Goal: Task Accomplishment & Management: Use online tool/utility

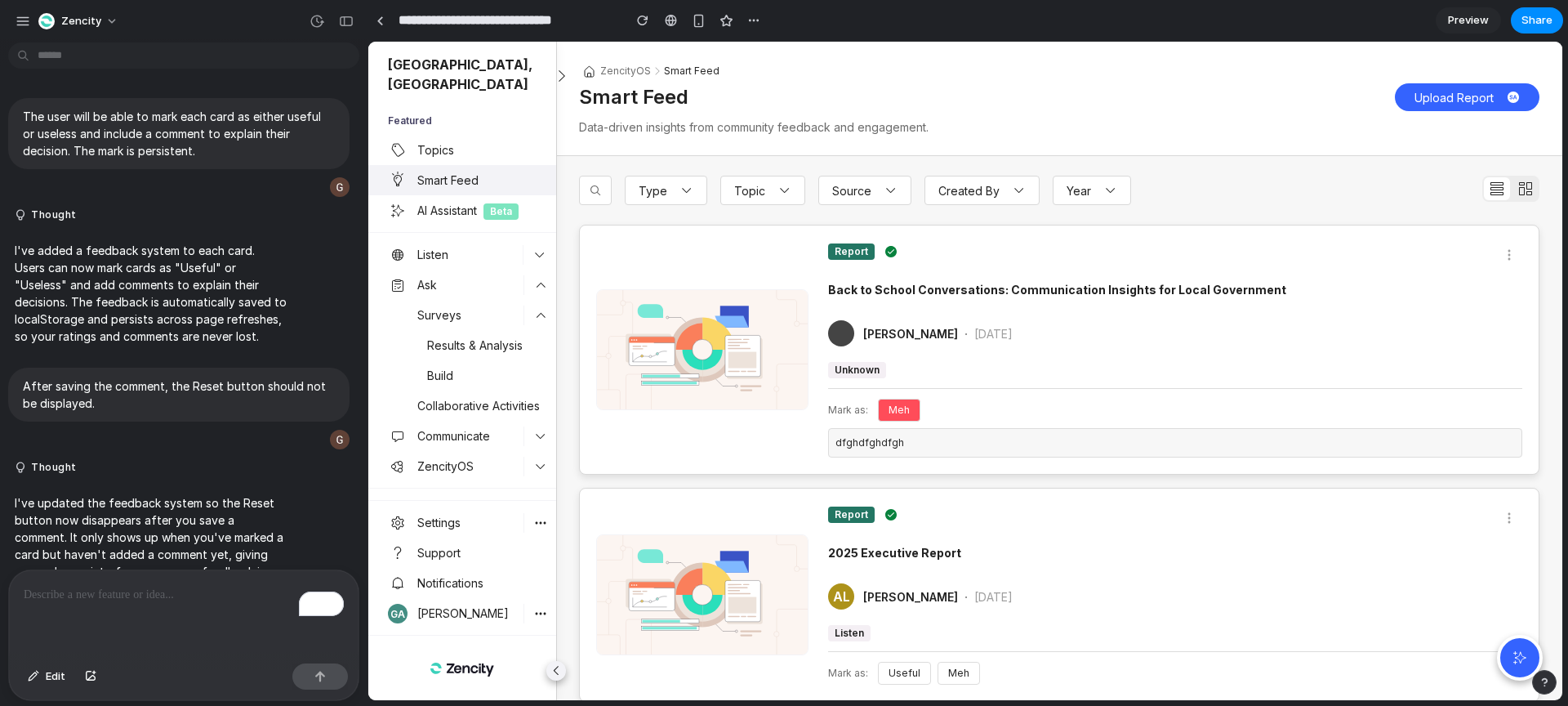
scroll to position [112, 0]
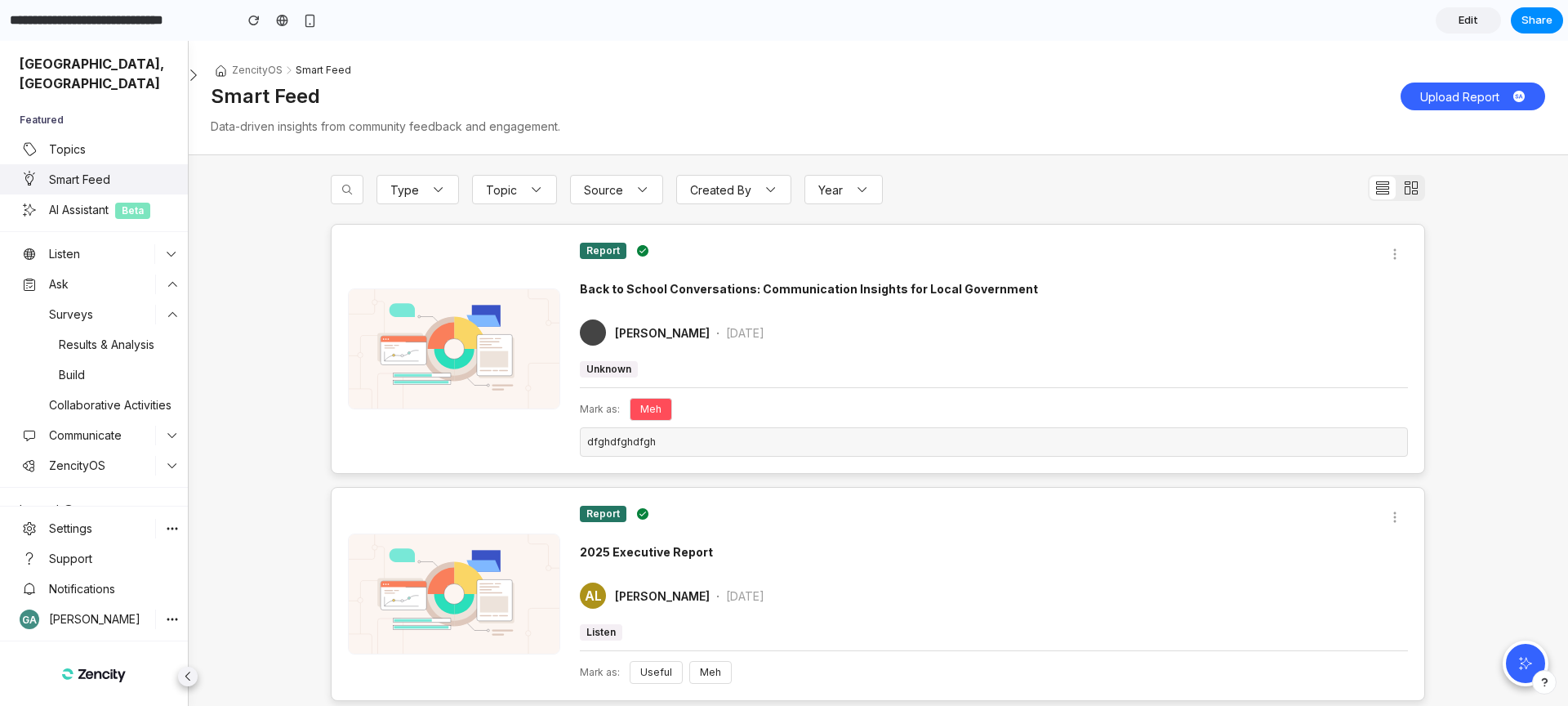
click at [662, 406] on div "Meh" at bounding box center [651, 409] width 43 height 23
click at [639, 440] on div "dfghdfghdfgh" at bounding box center [994, 441] width 828 height 29
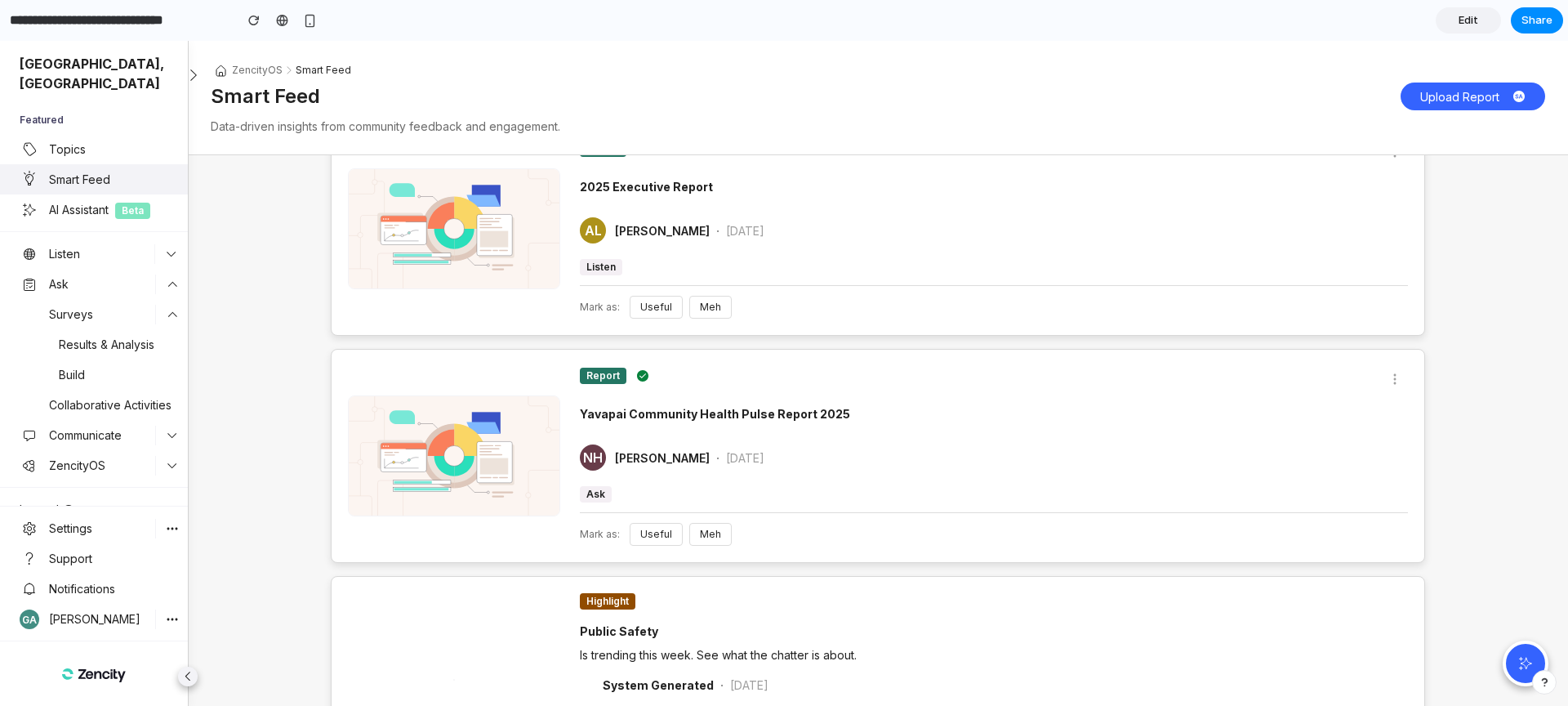
scroll to position [402, 0]
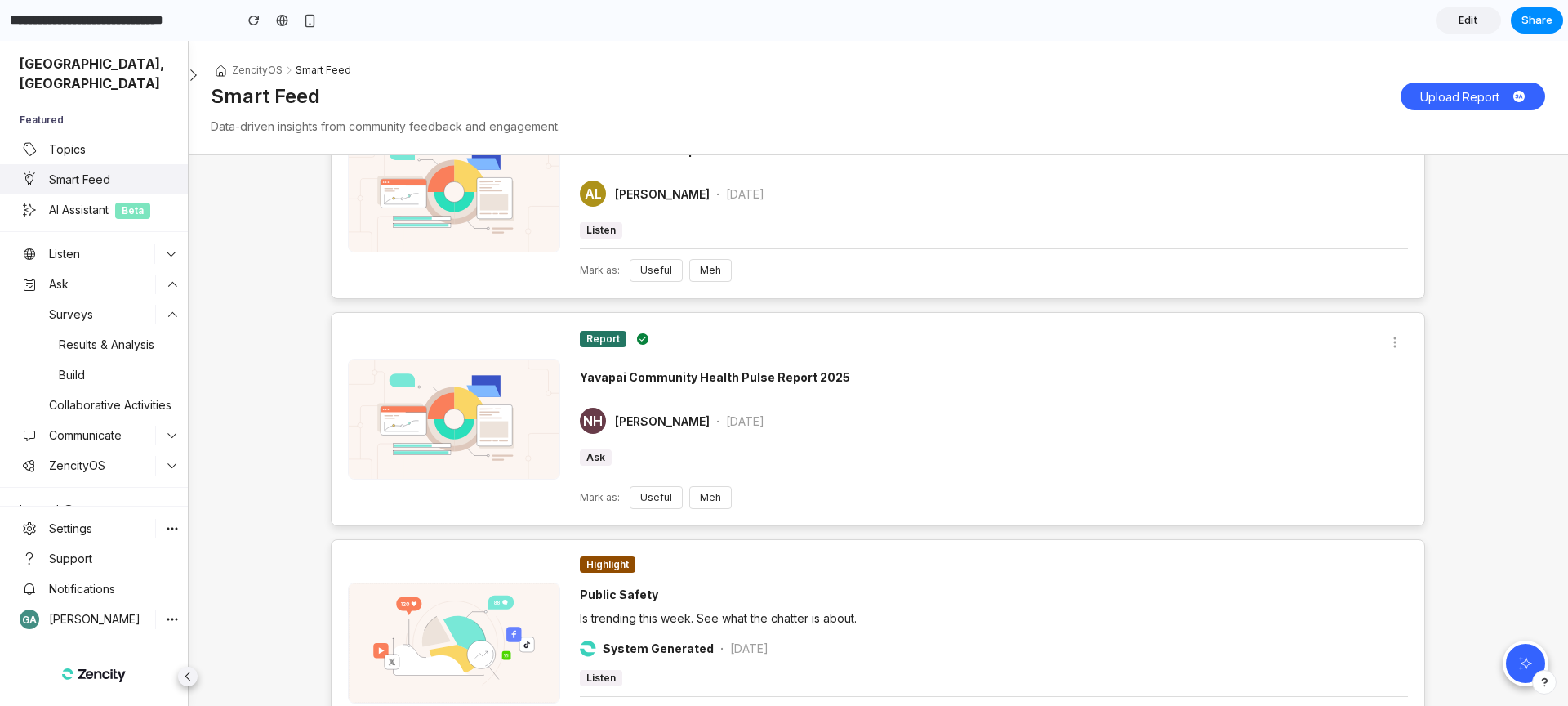
click at [706, 272] on span "Meh" at bounding box center [710, 270] width 21 height 13
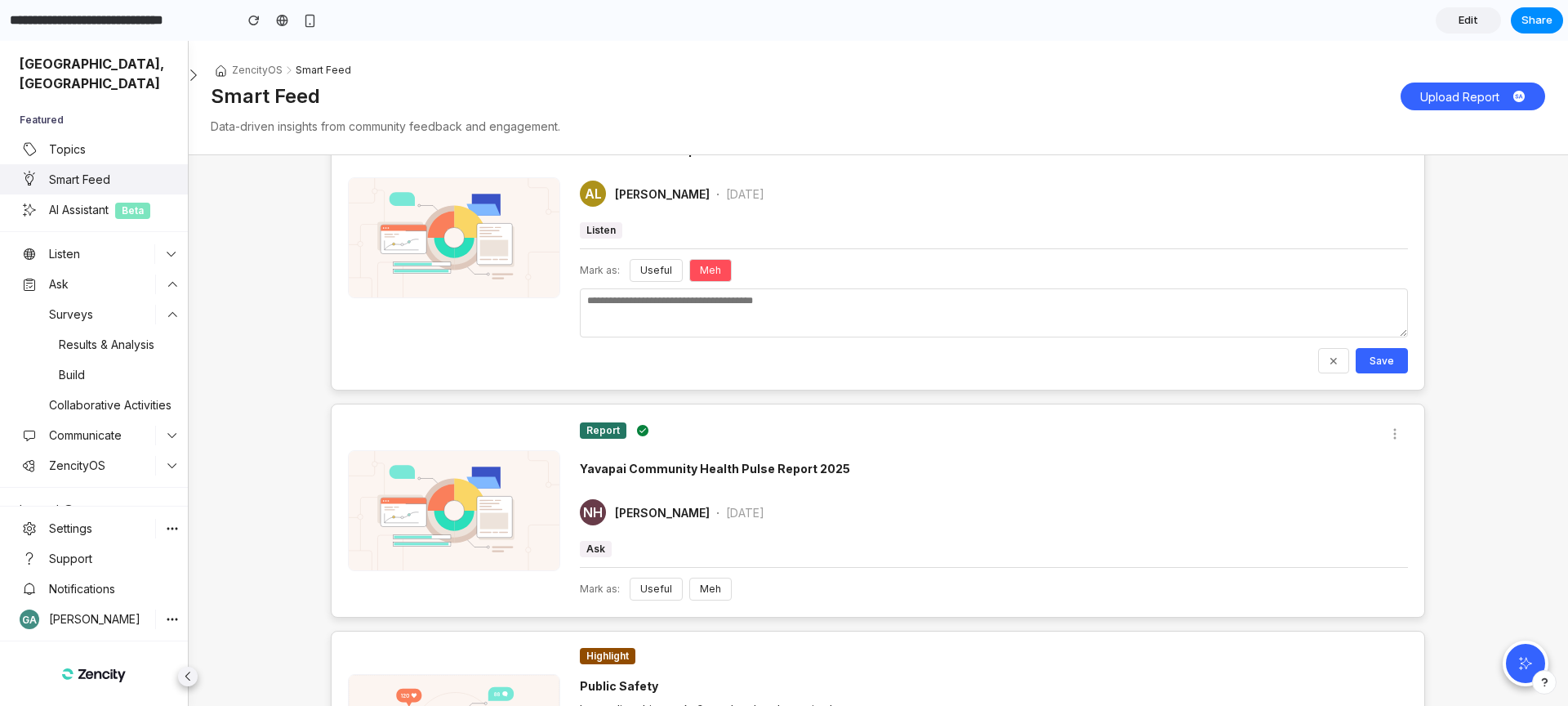
click at [648, 271] on span "Useful" at bounding box center [657, 270] width 32 height 13
click at [1334, 358] on span "✕" at bounding box center [1333, 361] width 10 height 14
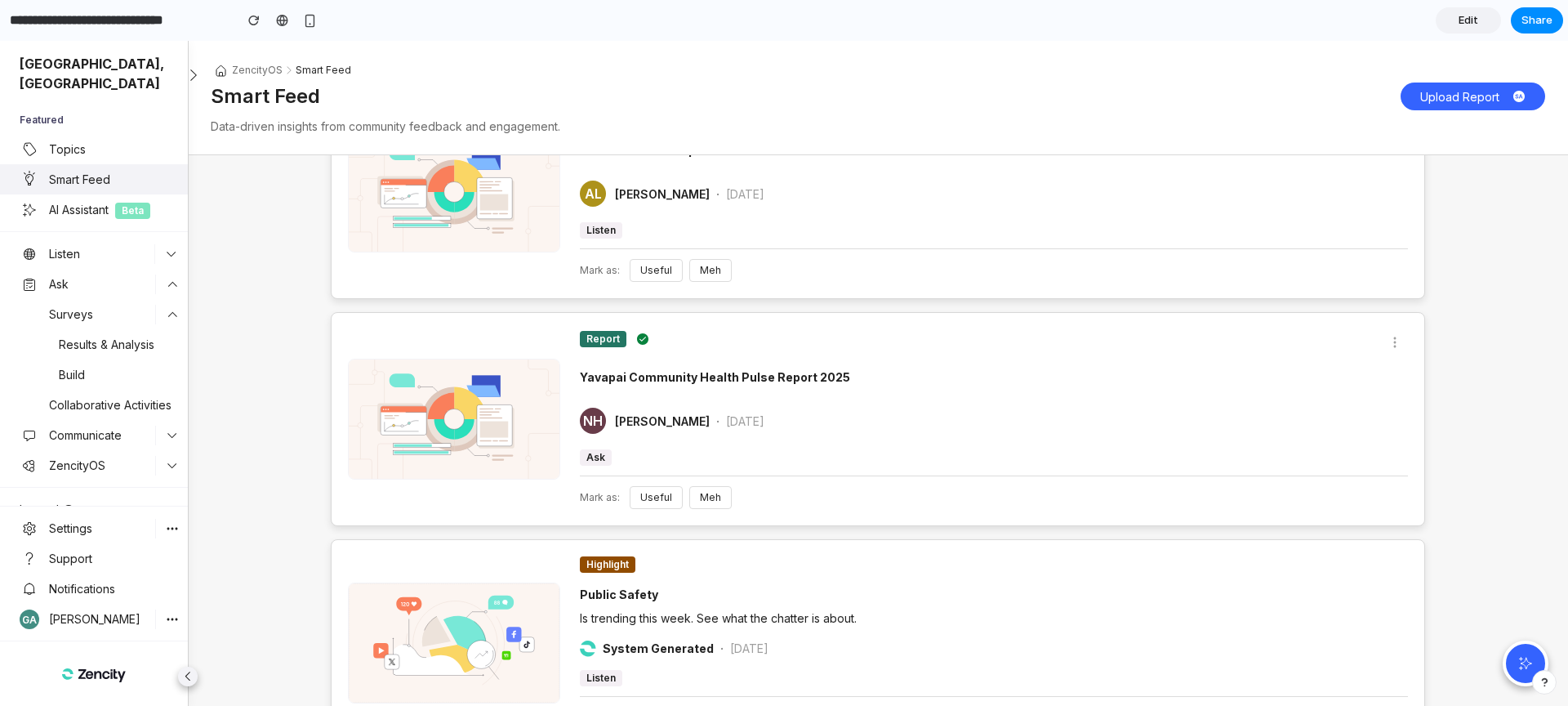
click at [981, 402] on div at bounding box center [994, 399] width 828 height 13
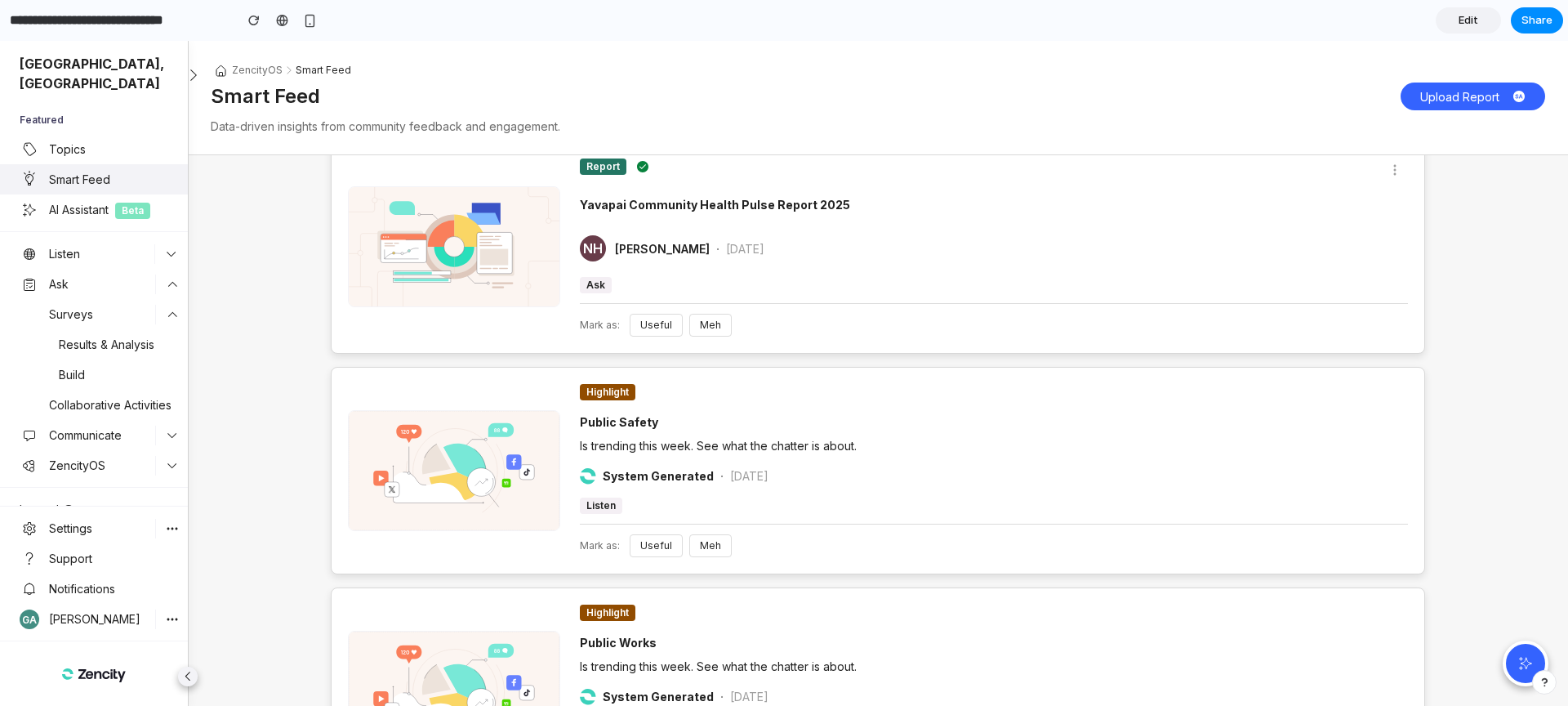
scroll to position [0, 0]
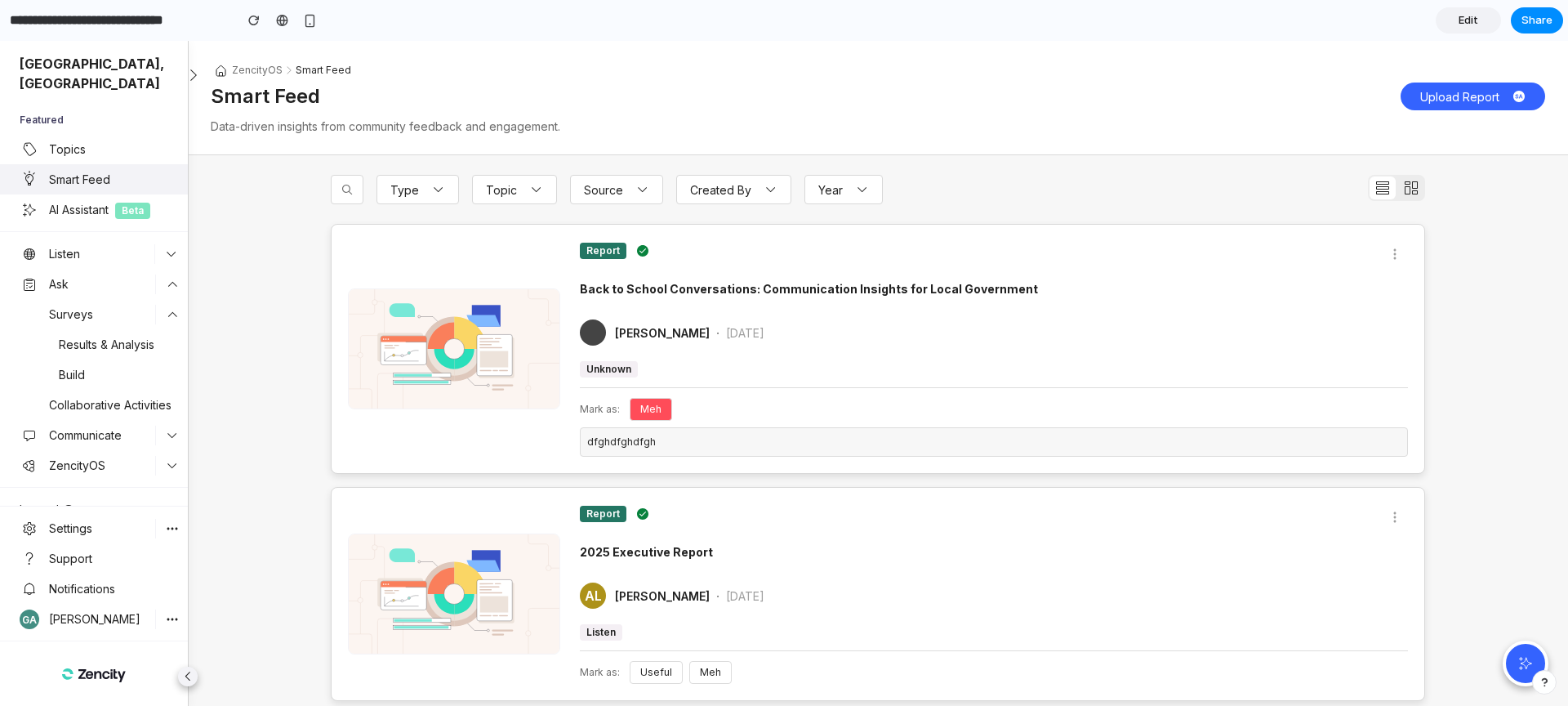
click at [180, 677] on icon at bounding box center [188, 677] width 20 height 20
click at [1443, 98] on button "Upload Report" at bounding box center [1473, 96] width 145 height 28
click at [1530, 21] on span "Share" at bounding box center [1537, 21] width 31 height 16
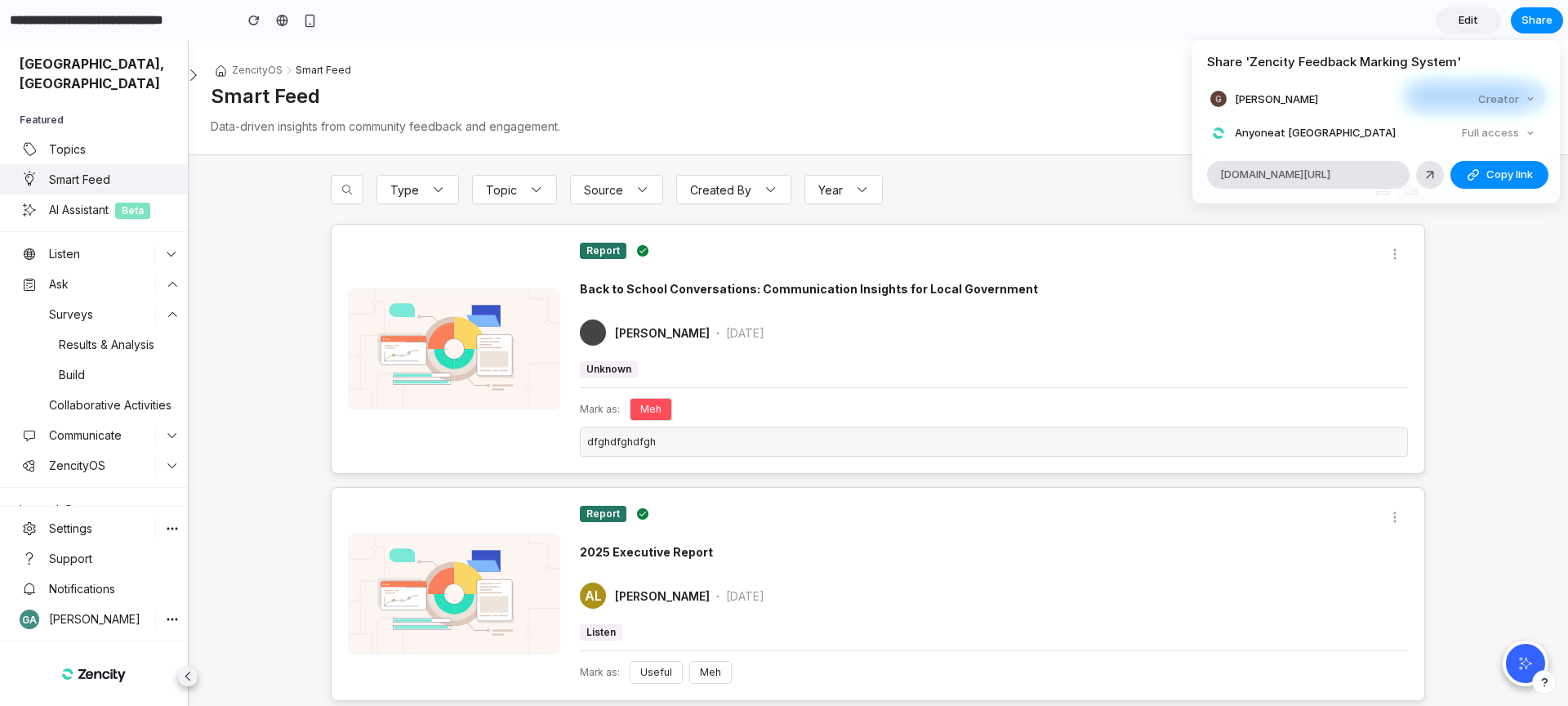
click at [1530, 129] on div "Full access" at bounding box center [1498, 133] width 87 height 23
click at [1479, 272] on div "Share ' Zencity Feedback Marking System ' Gil Alroy Creator Anyone at Zencity F…" at bounding box center [784, 353] width 1568 height 706
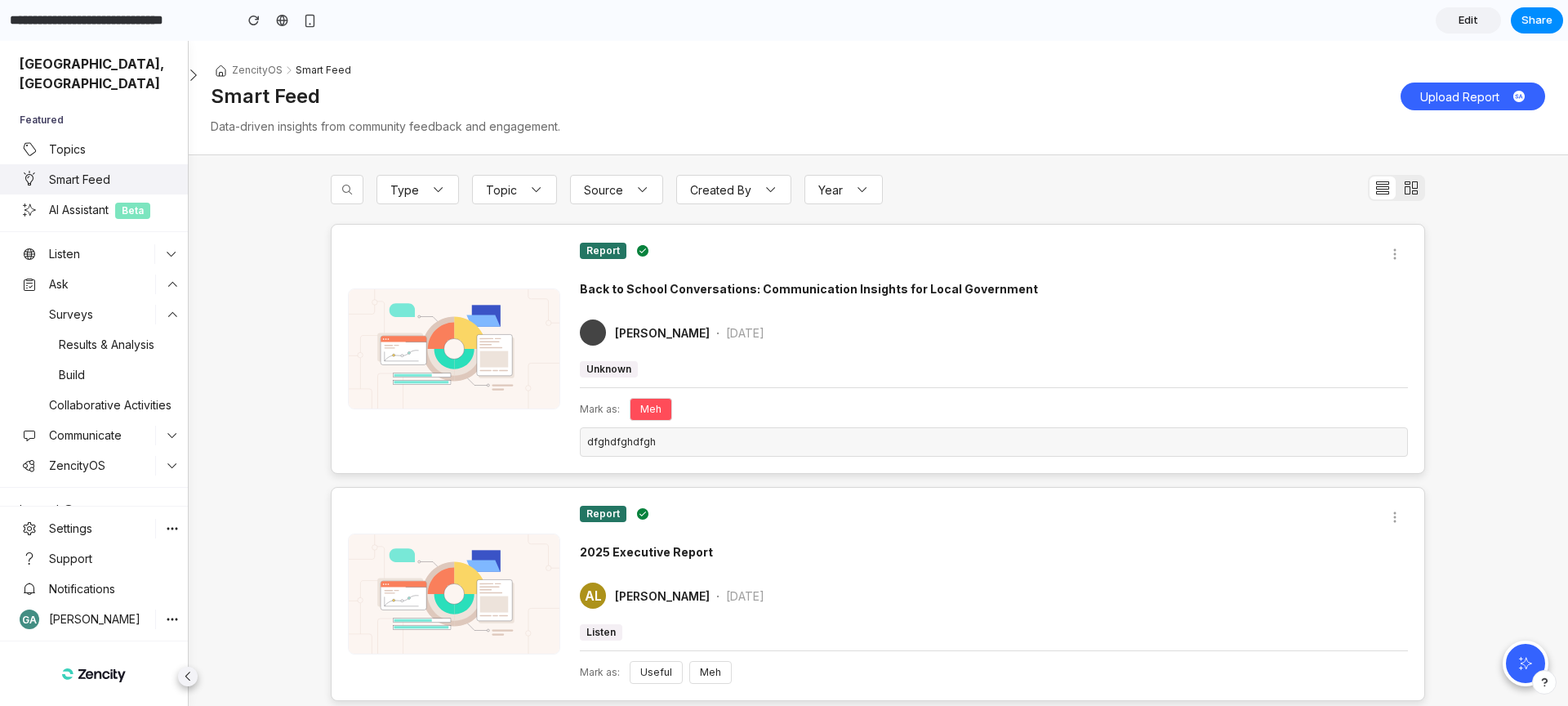
click at [1548, 691] on button "button" at bounding box center [1544, 682] width 24 height 24
click at [1542, 681] on div "button" at bounding box center [1546, 682] width 14 height 20
